Goal: Information Seeking & Learning: Learn about a topic

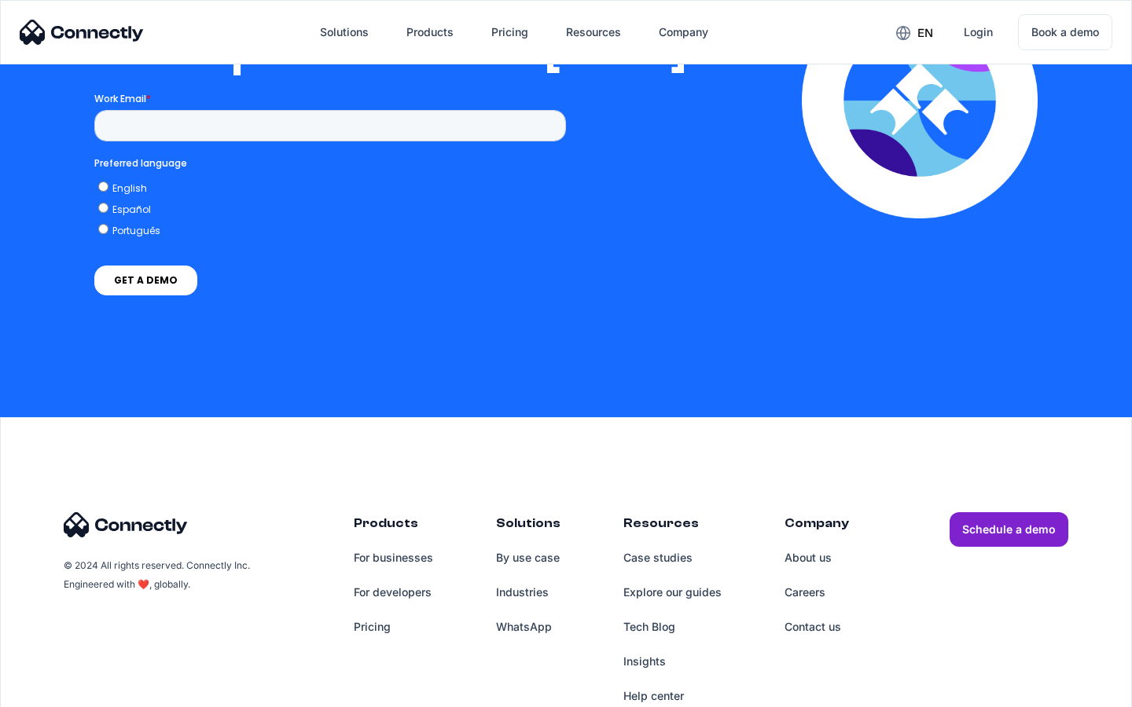
scroll to position [3211, 0]
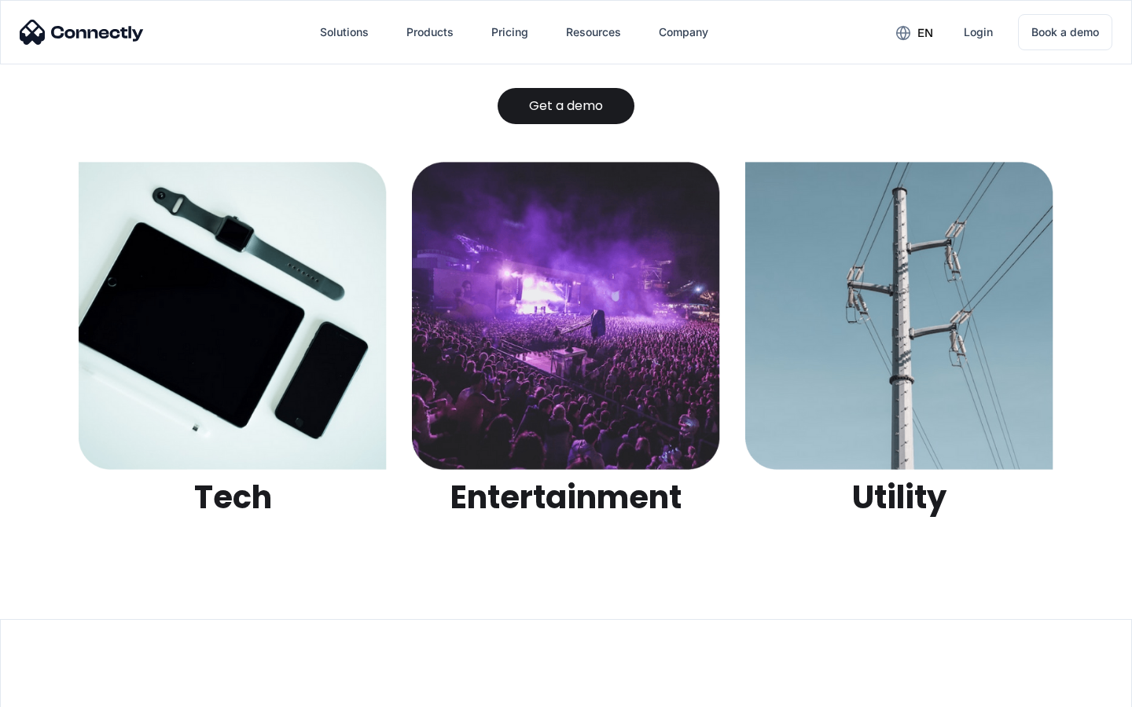
scroll to position [4959, 0]
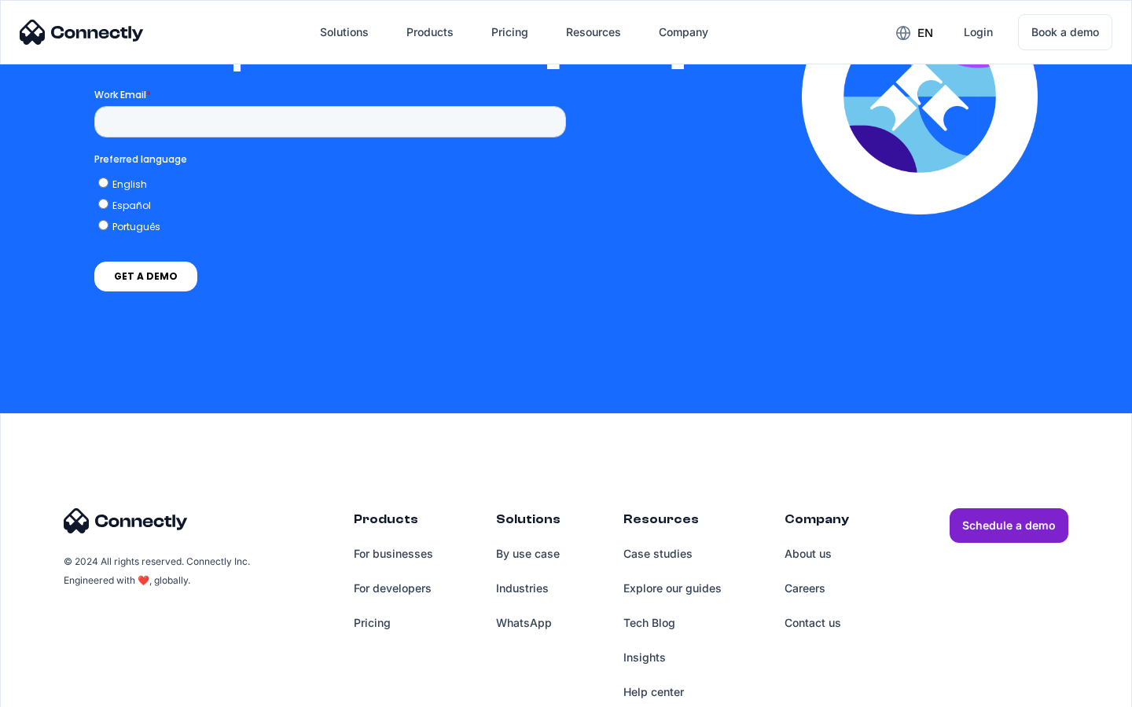
scroll to position [3450, 0]
